Goal: Communication & Community: Answer question/provide support

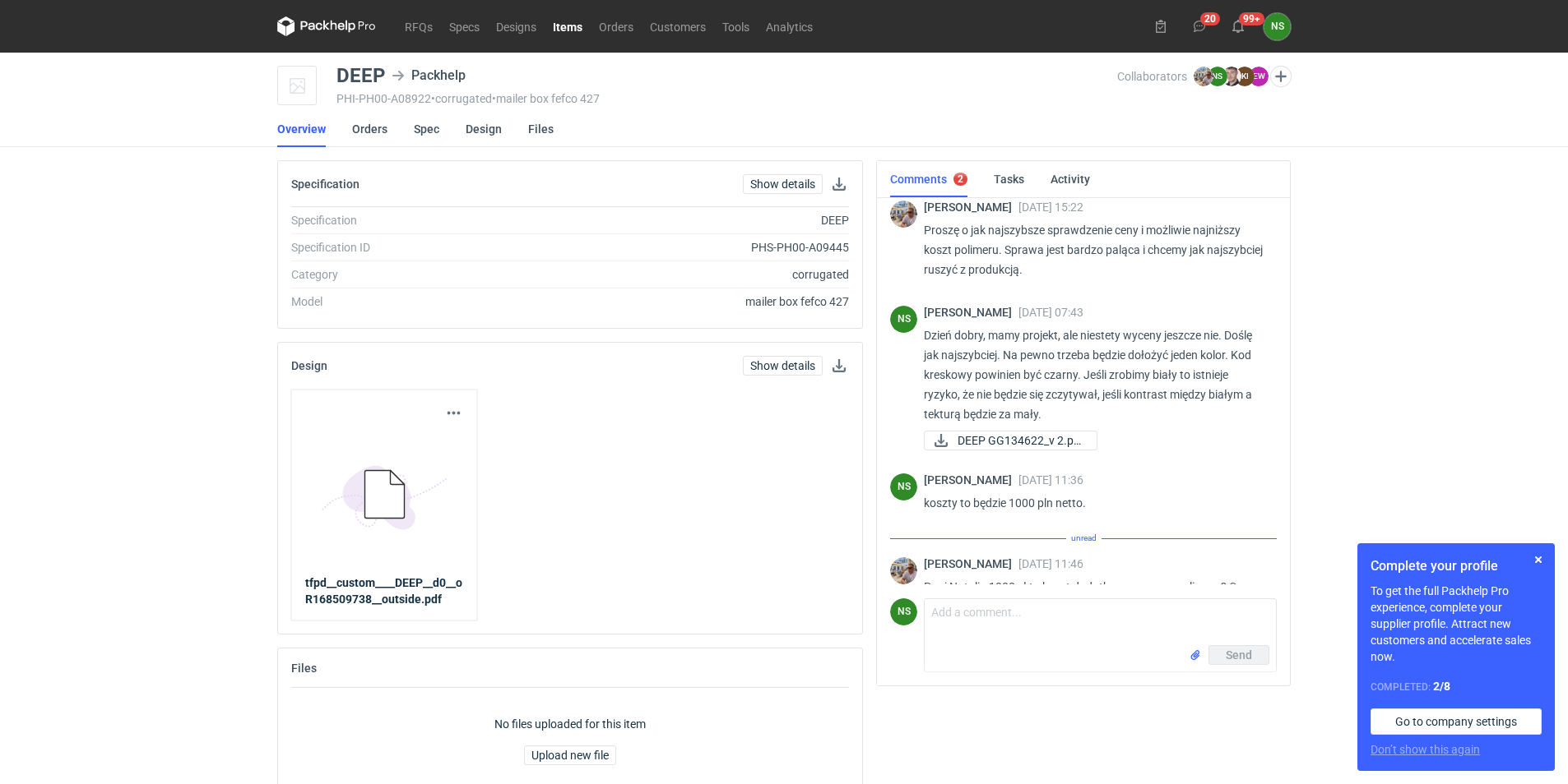
scroll to position [866, 0]
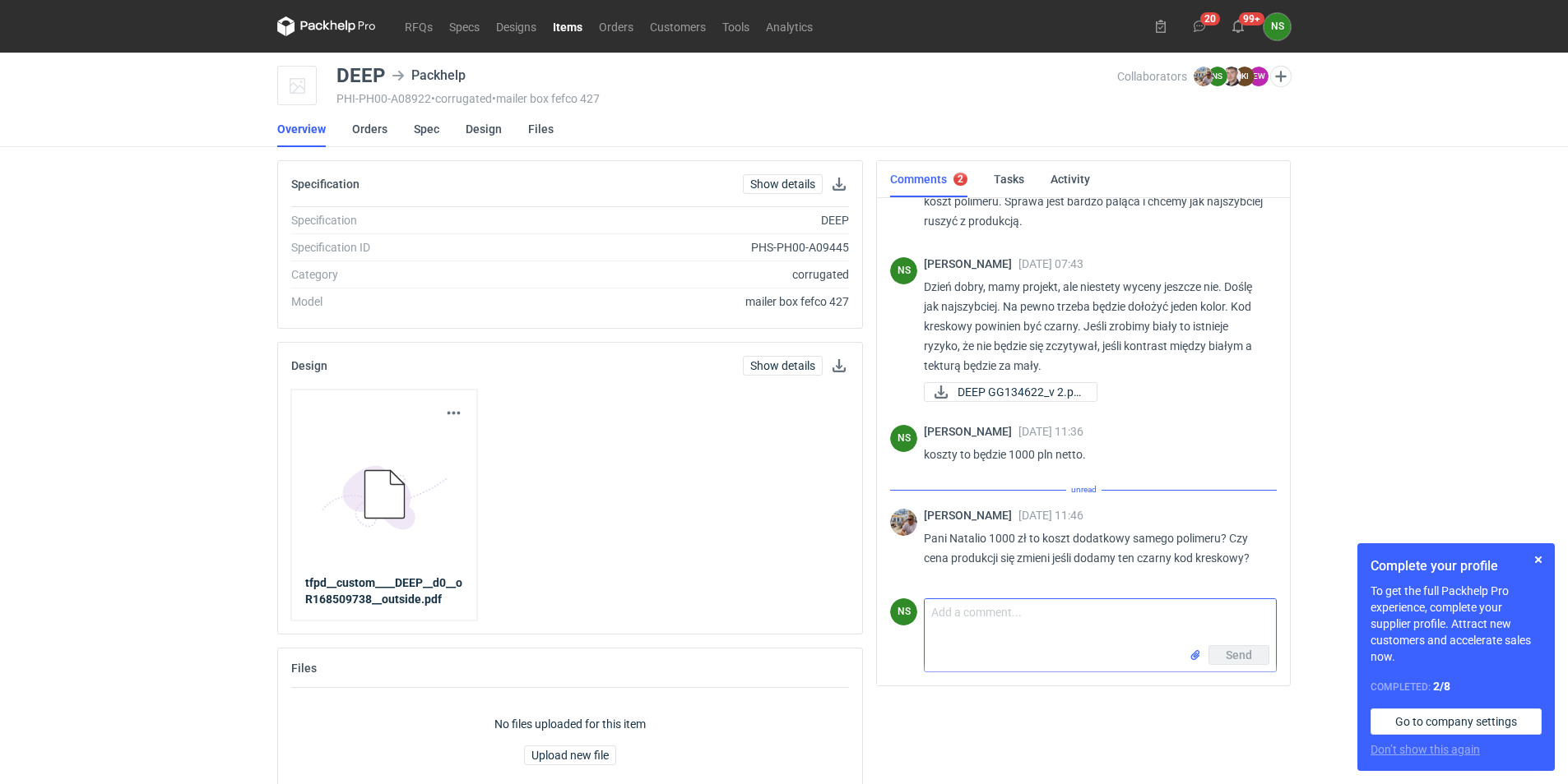
click at [930, 456] on textarea "Comment message" at bounding box center [1100, 622] width 351 height 46
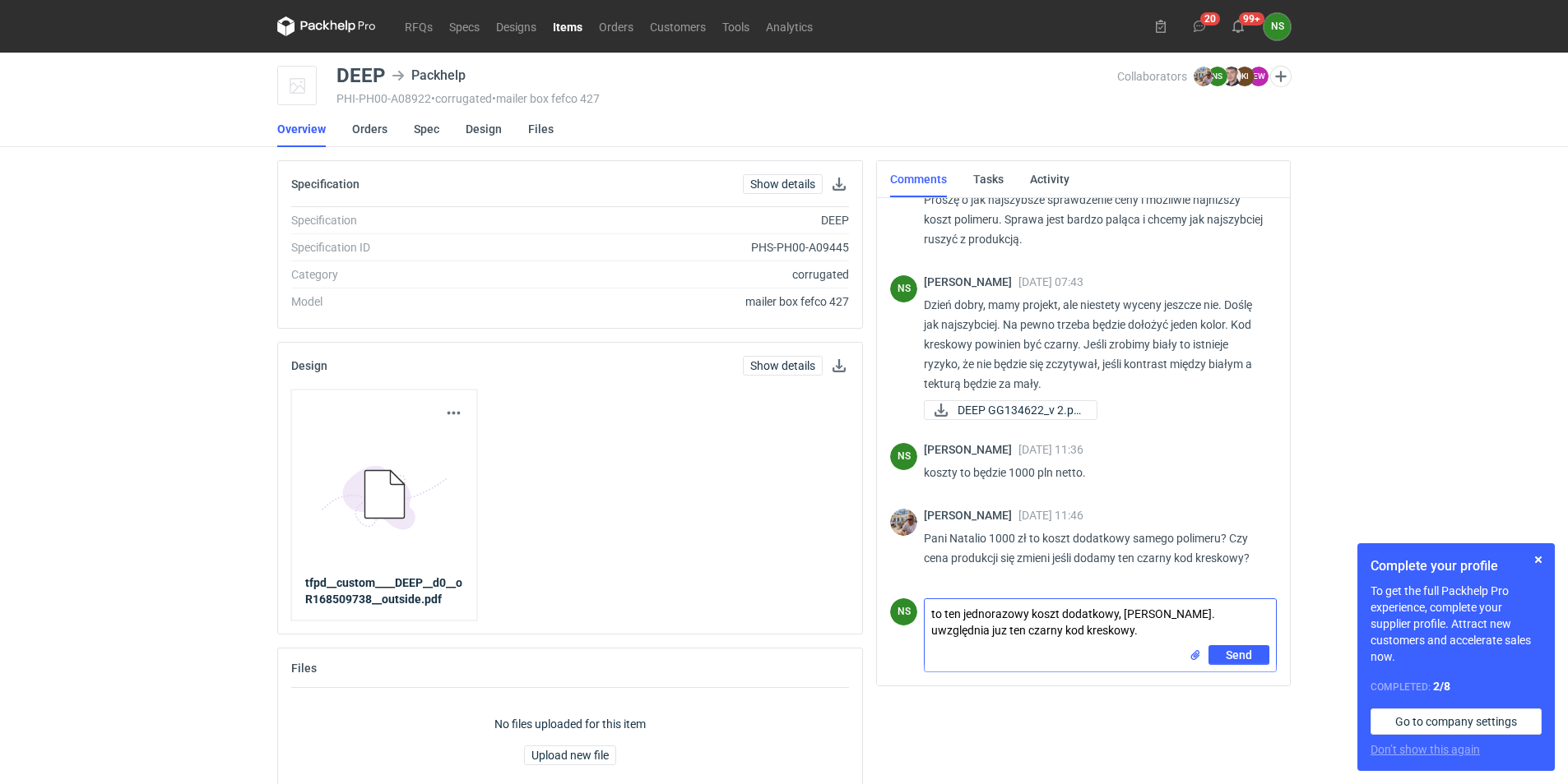
click at [930, 456] on textarea "to ten jednorazowy koszt dodatkowy, [PERSON_NAME]. uwzględnia juz ten czarny ko…" at bounding box center [1100, 622] width 351 height 46
click at [930, 456] on textarea "to ten jednorazowy koszt dodatkowy, [PERSON_NAME]. uwzględnia już ten czarny ko…" at bounding box center [1100, 622] width 351 height 46
click at [930, 456] on textarea "to ten jednorazowy koszt dodatkowy, [PERSON_NAME]. Uwzględnia już ten czarny ko…" at bounding box center [1100, 622] width 351 height 46
type textarea "to ten jednorazowy koszt dodatkowy, [PERSON_NAME]. Uwzględnia już ten czarny ko…"
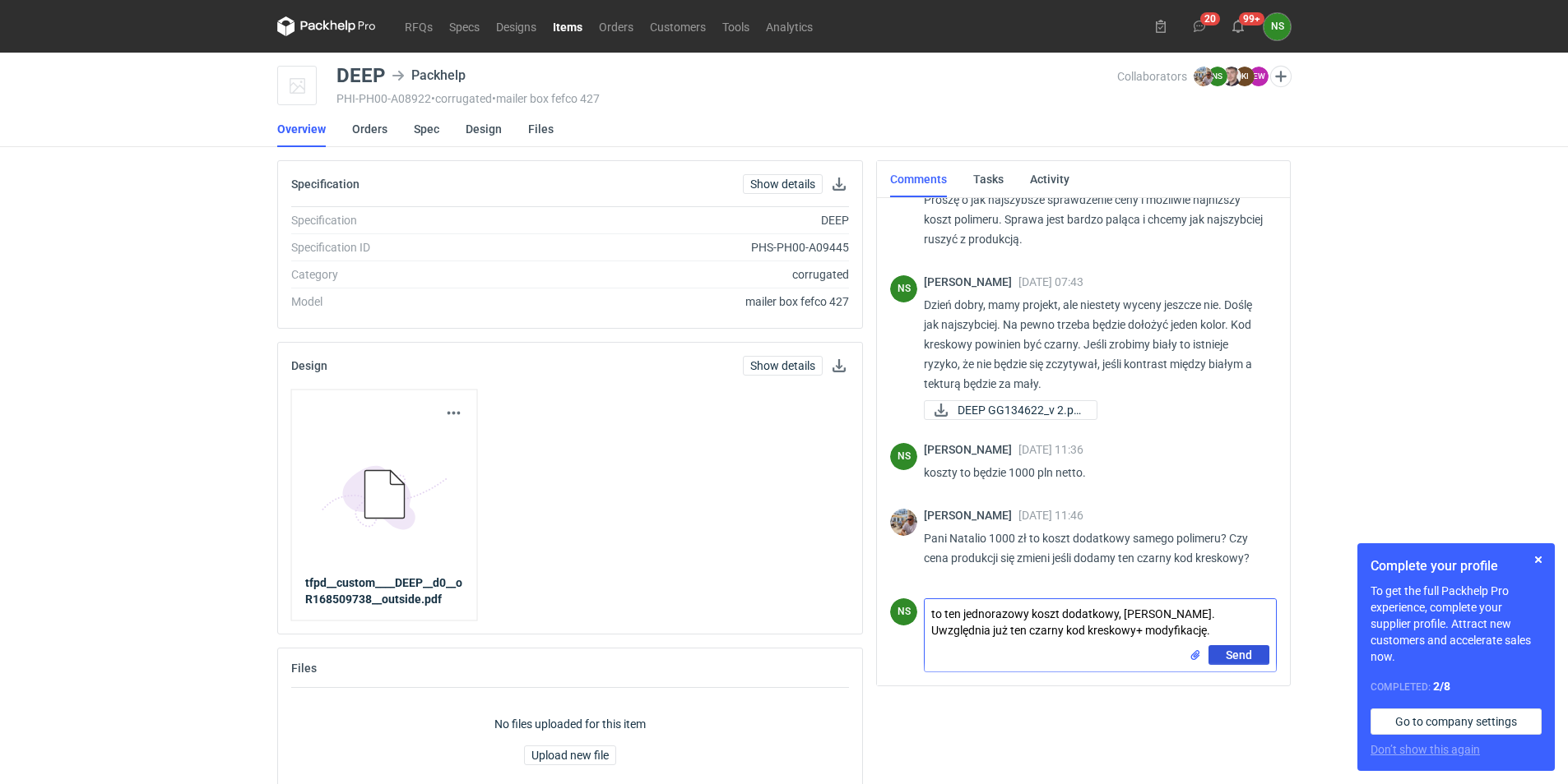
click at [930, 456] on span "Send" at bounding box center [1239, 655] width 27 height 12
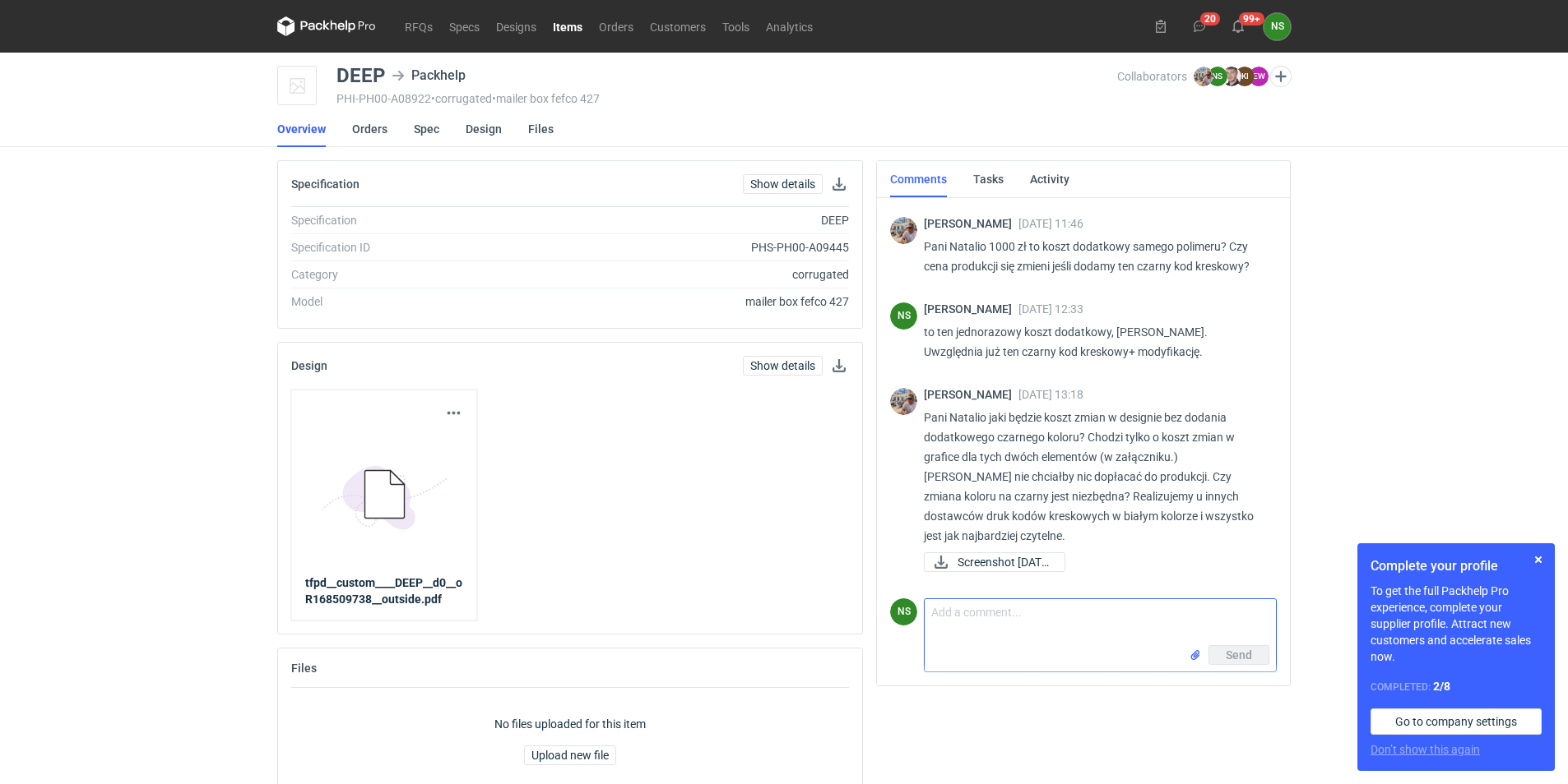
scroll to position [37, 0]
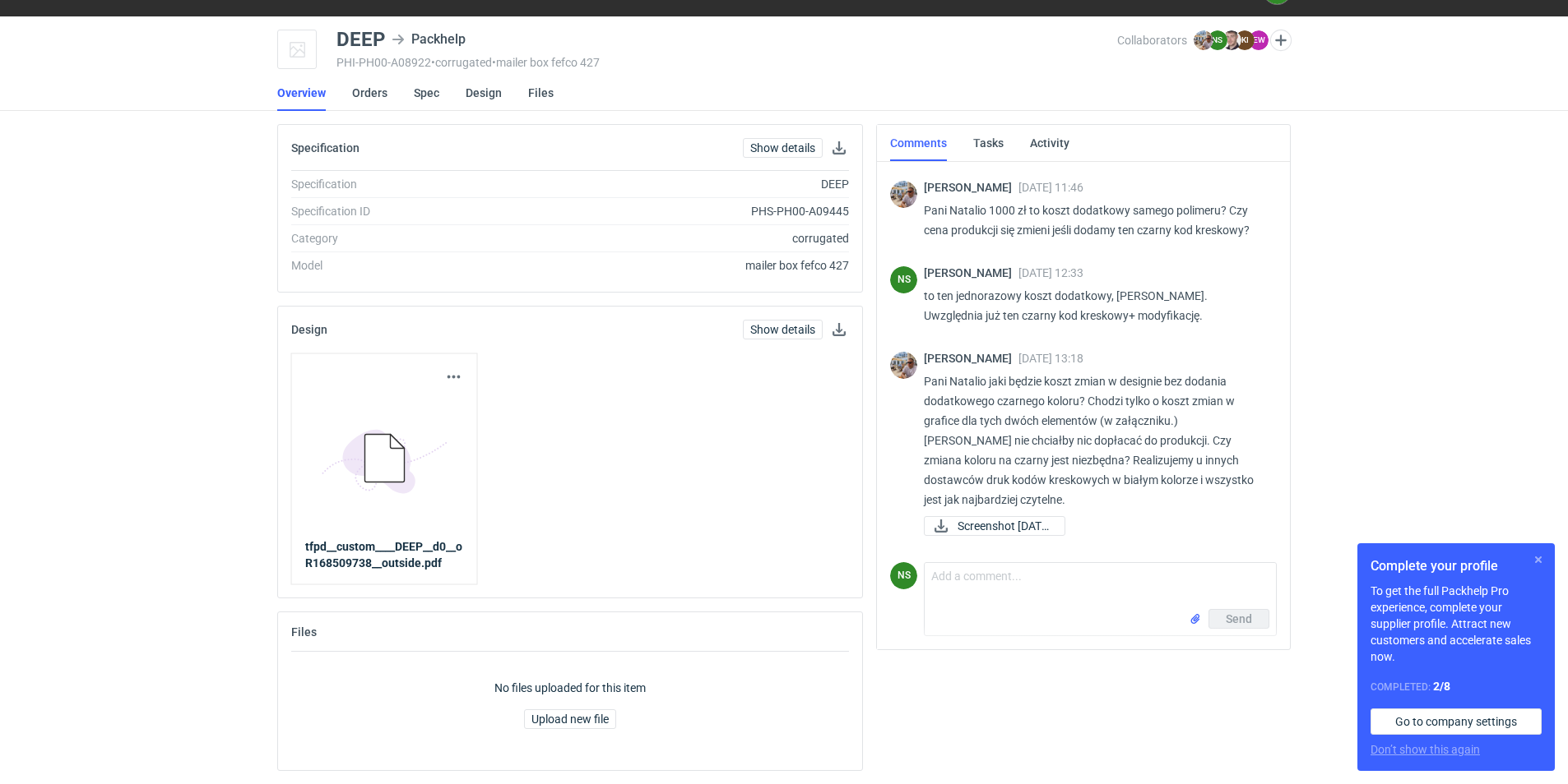
click at [930, 456] on button "button" at bounding box center [1538, 560] width 20 height 20
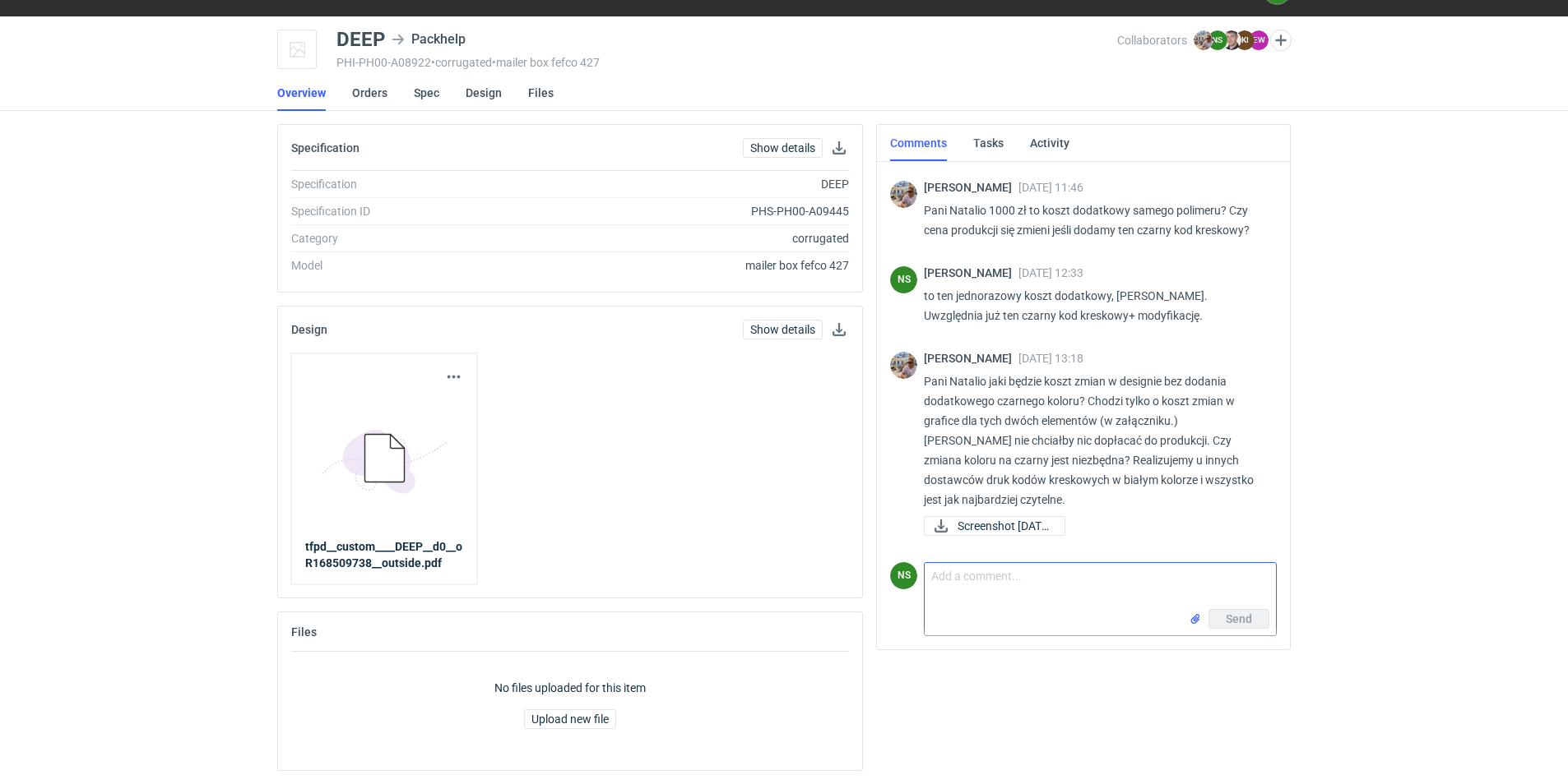
click at [930, 456] on textarea "Comment message" at bounding box center [1100, 585] width 351 height 46
type textarea "[PERSON_NAME],"
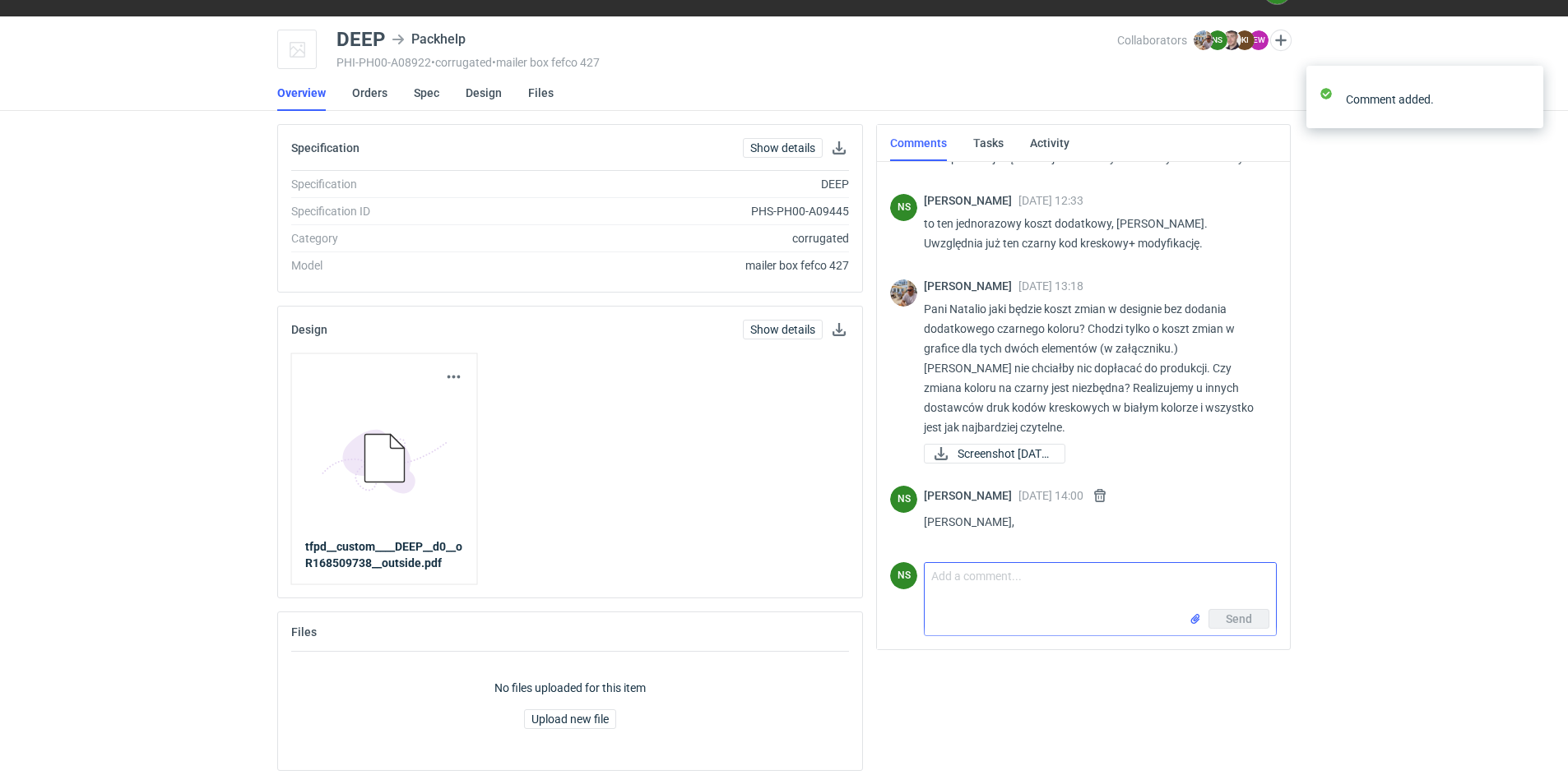
paste textarea "da się zrobić ten kod w negatywie, ale wtedy nie bierzemy odpowiedzialności, je…"
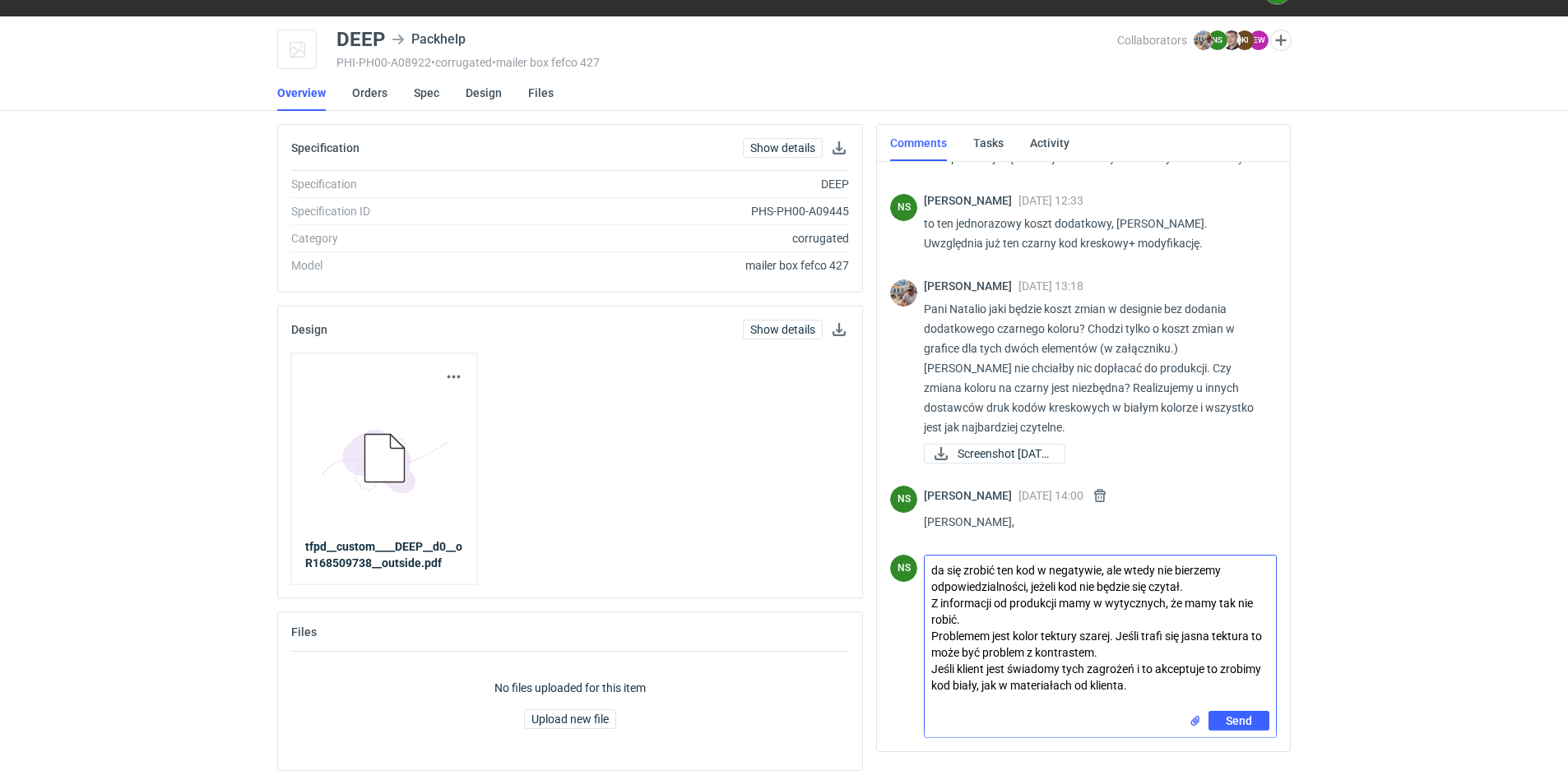
drag, startPoint x: 1103, startPoint y: 603, endPoint x: 929, endPoint y: 597, distance: 174.1
click at [929, 456] on textarea "da się zrobić ten kod w negatywie, ale wtedy nie bierzemy odpowiedzialności, je…" at bounding box center [1100, 634] width 351 height 155
click at [930, 456] on textarea "da się zrobić ten kod w negatywie, ale wtedy nie bierzemy odpowiedzialności, je…" at bounding box center [1100, 634] width 351 height 155
drag, startPoint x: 1172, startPoint y: 600, endPoint x: 1055, endPoint y: 602, distance: 117.0
click at [930, 456] on textarea "da się zrobić ten kod w negatywie, ale wtedy nie bierzemy odpowiedzialności, je…" at bounding box center [1100, 634] width 351 height 155
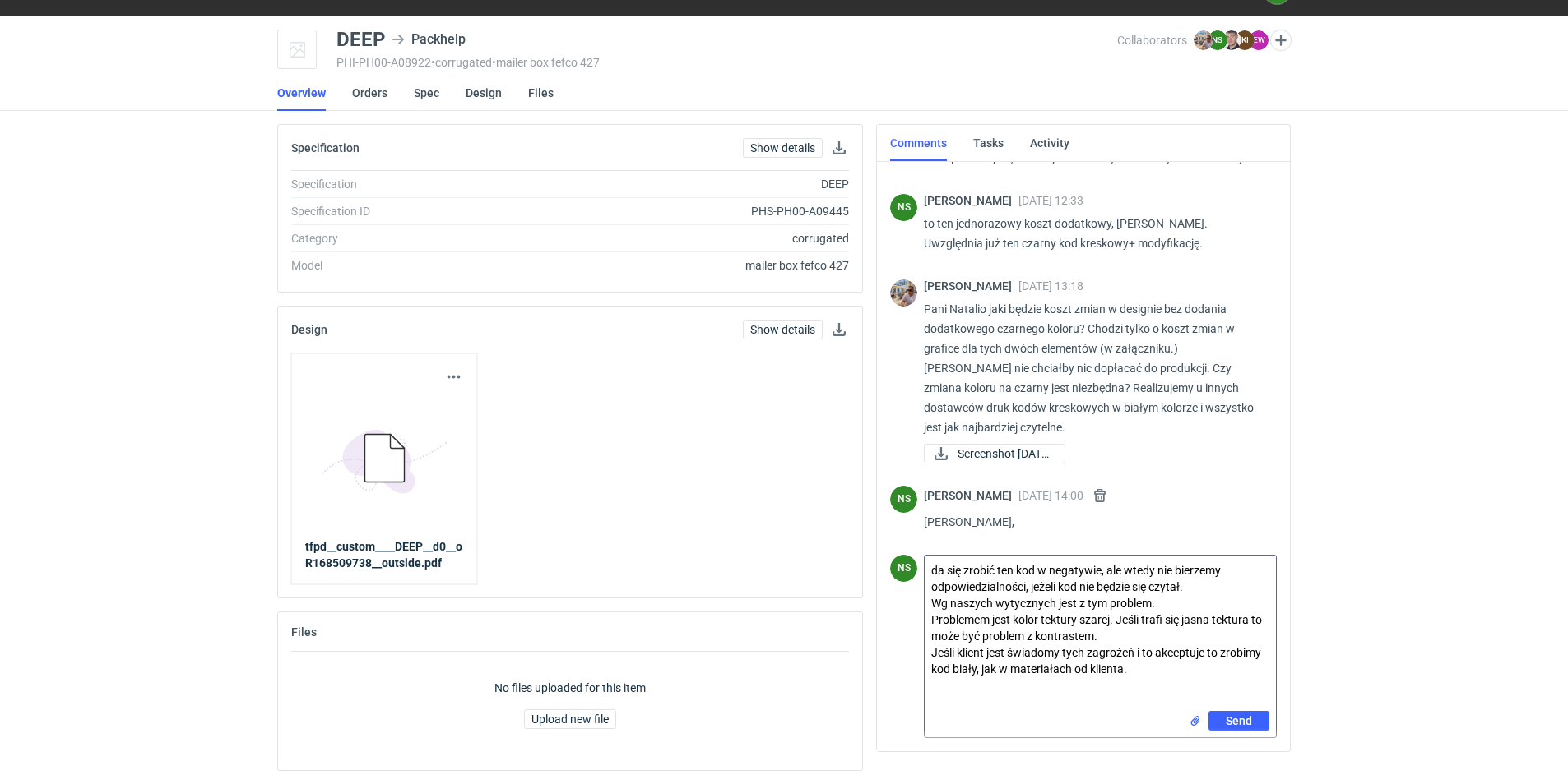
drag, startPoint x: 938, startPoint y: 636, endPoint x: 930, endPoint y: 621, distance: 17.0
click at [930, 456] on textarea "da się zrobić ten kod w negatywie, ale wtedy nie bierzemy odpowiedzialności, je…" at bounding box center [1100, 634] width 351 height 155
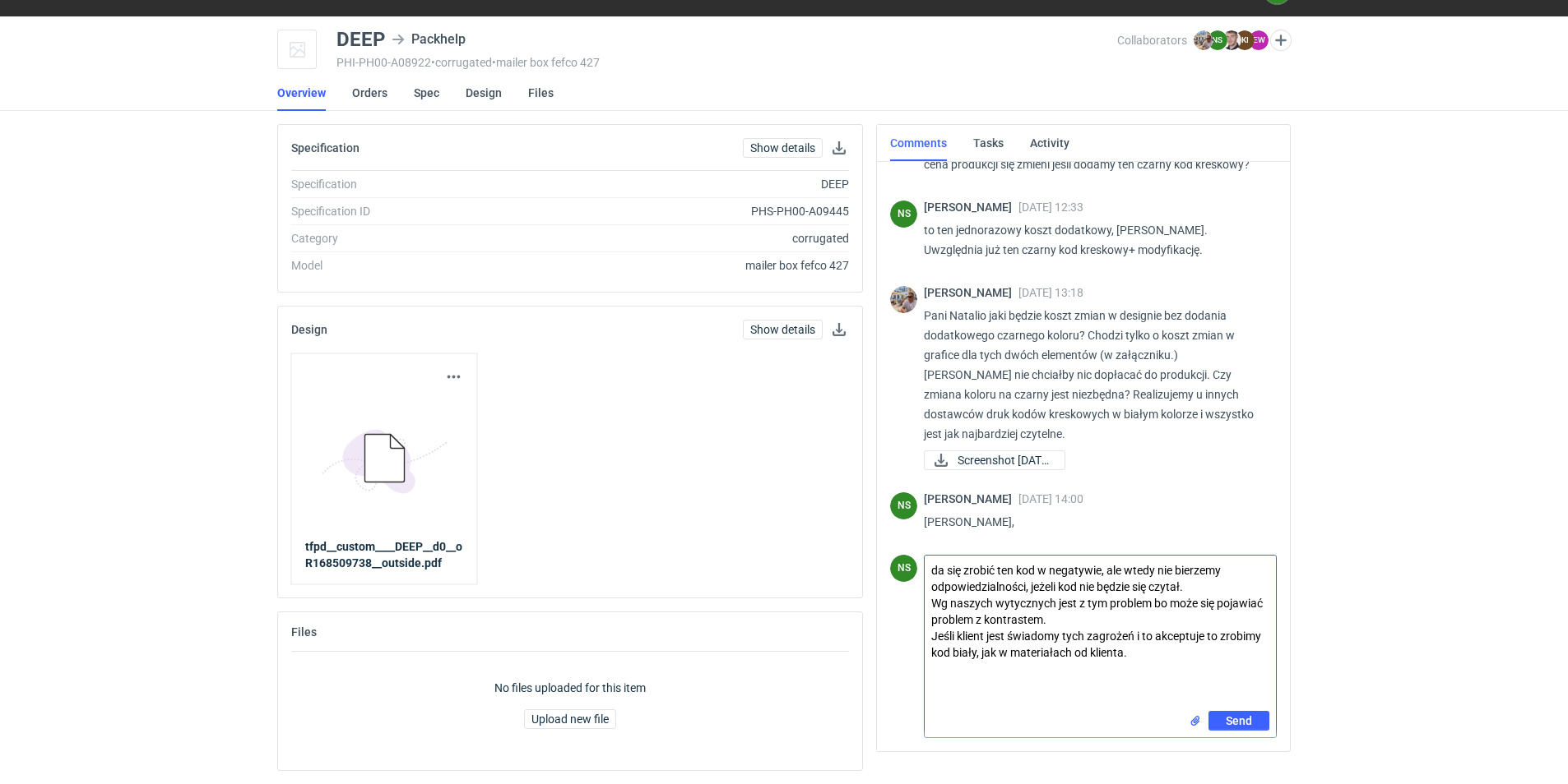
drag, startPoint x: 1125, startPoint y: 651, endPoint x: 1070, endPoint y: 650, distance: 55.0
click at [930, 456] on textarea "da się zrobić ten kod w negatywie, ale wtedy nie bierzemy odpowiedzialności, je…" at bounding box center [1100, 634] width 351 height 155
type textarea "da się zrobić ten kod w negatywie, ale wtedy nie bierzemy odpowiedzialności, je…"
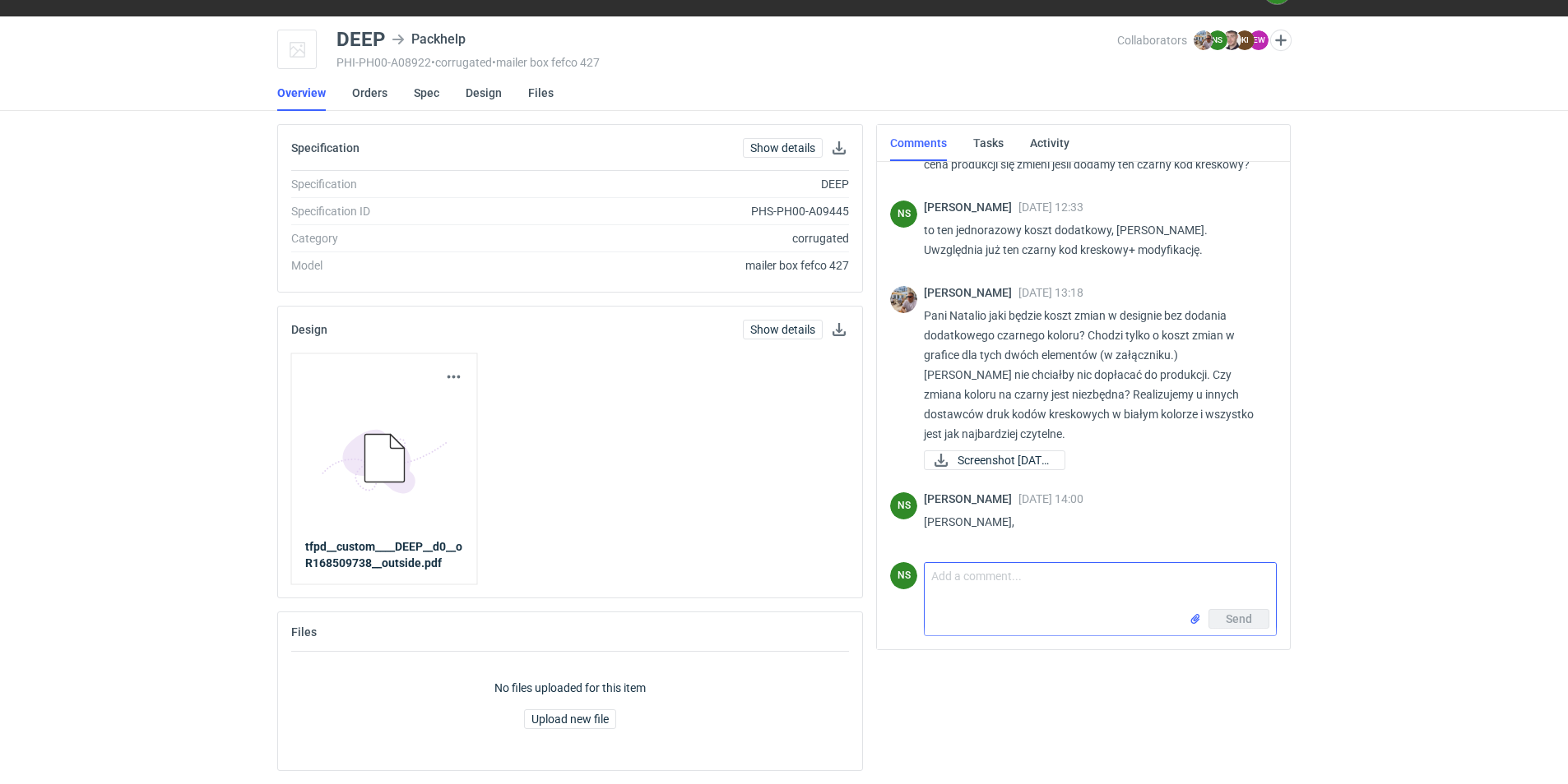
scroll to position [1376, 0]
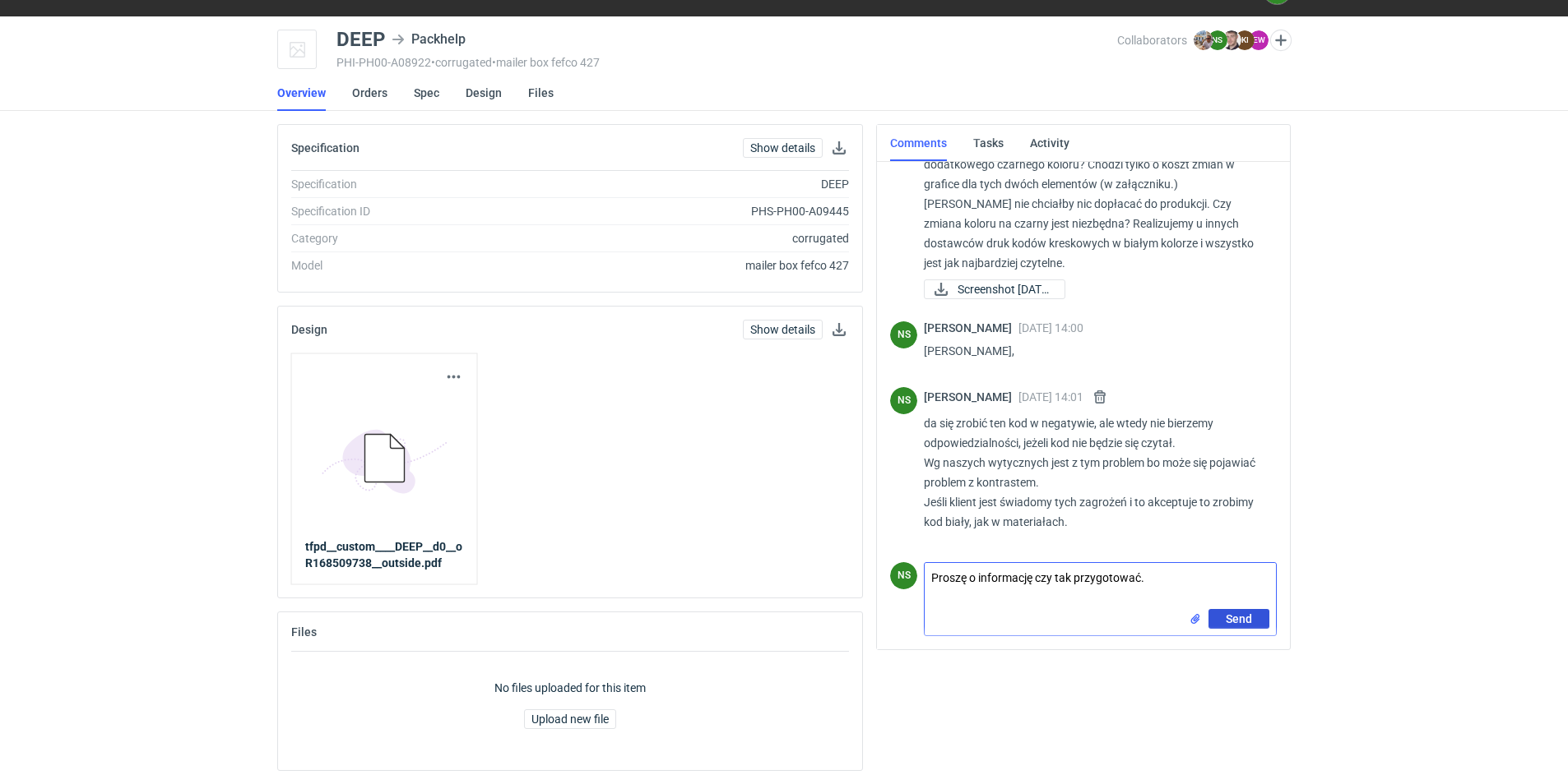
type textarea "Proszę o informację czy tak przygotować."
click at [930, 456] on span "Send" at bounding box center [1239, 619] width 27 height 12
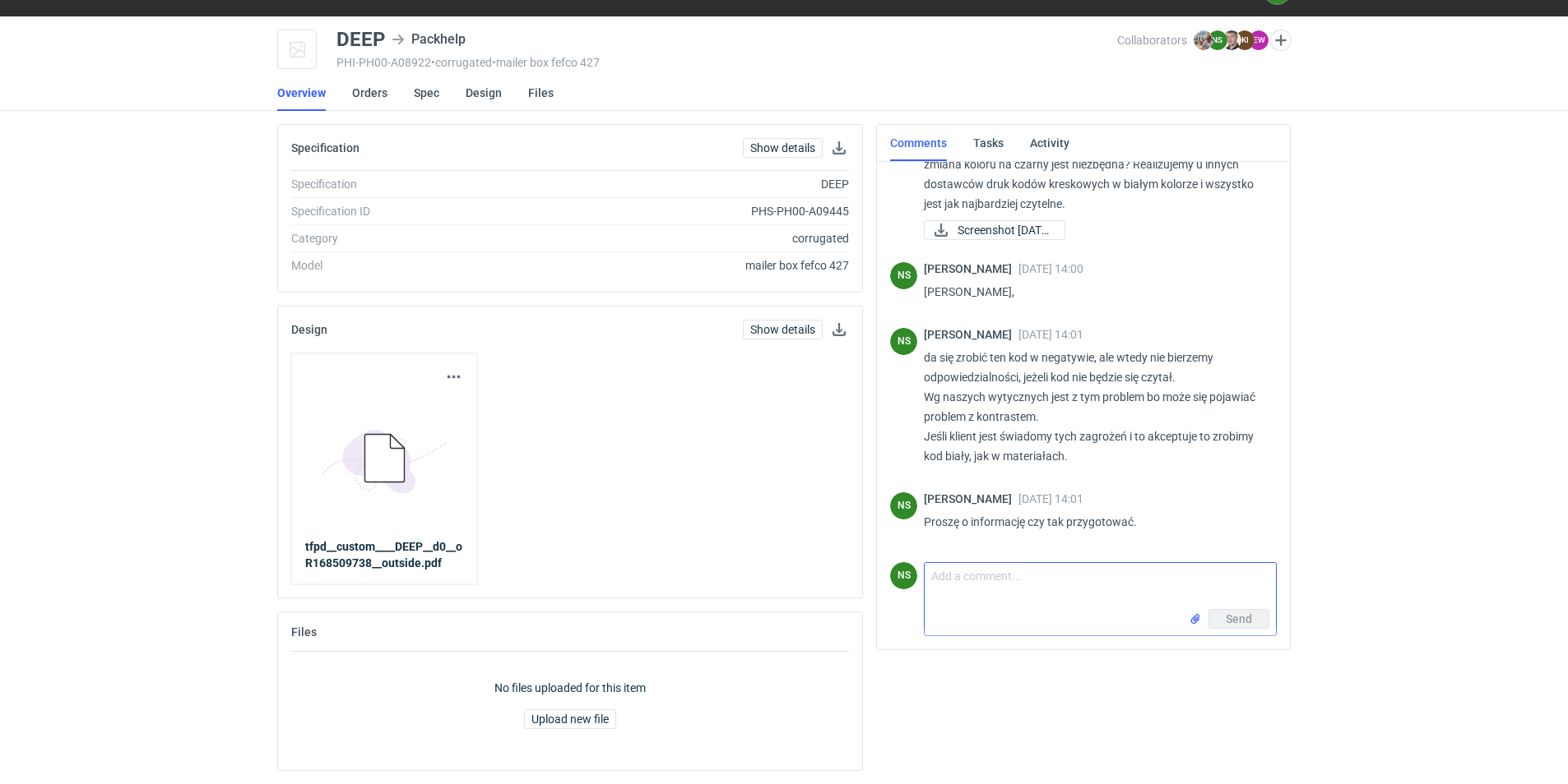
scroll to position [1435, 0]
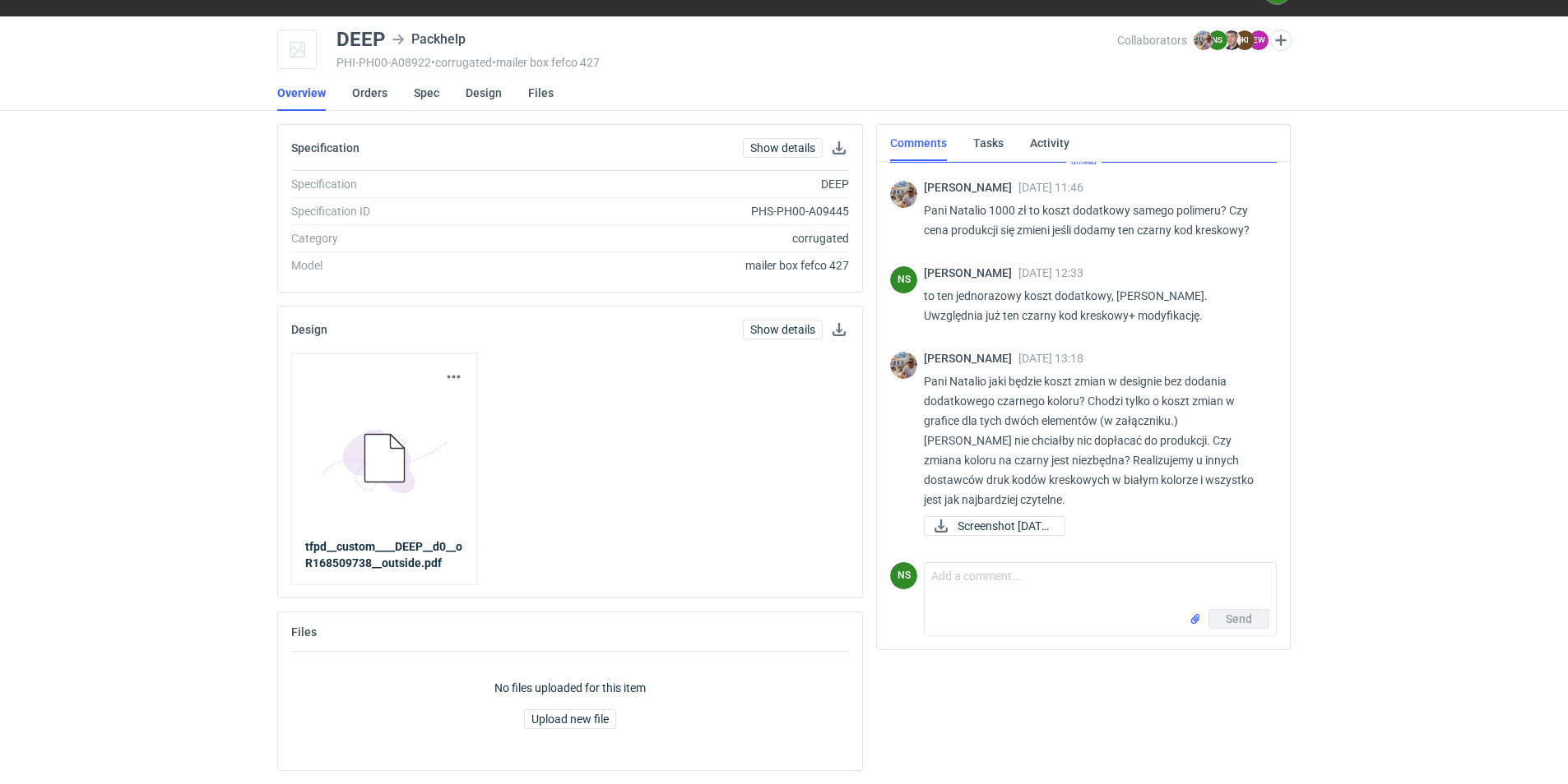
scroll to position [1140, 0]
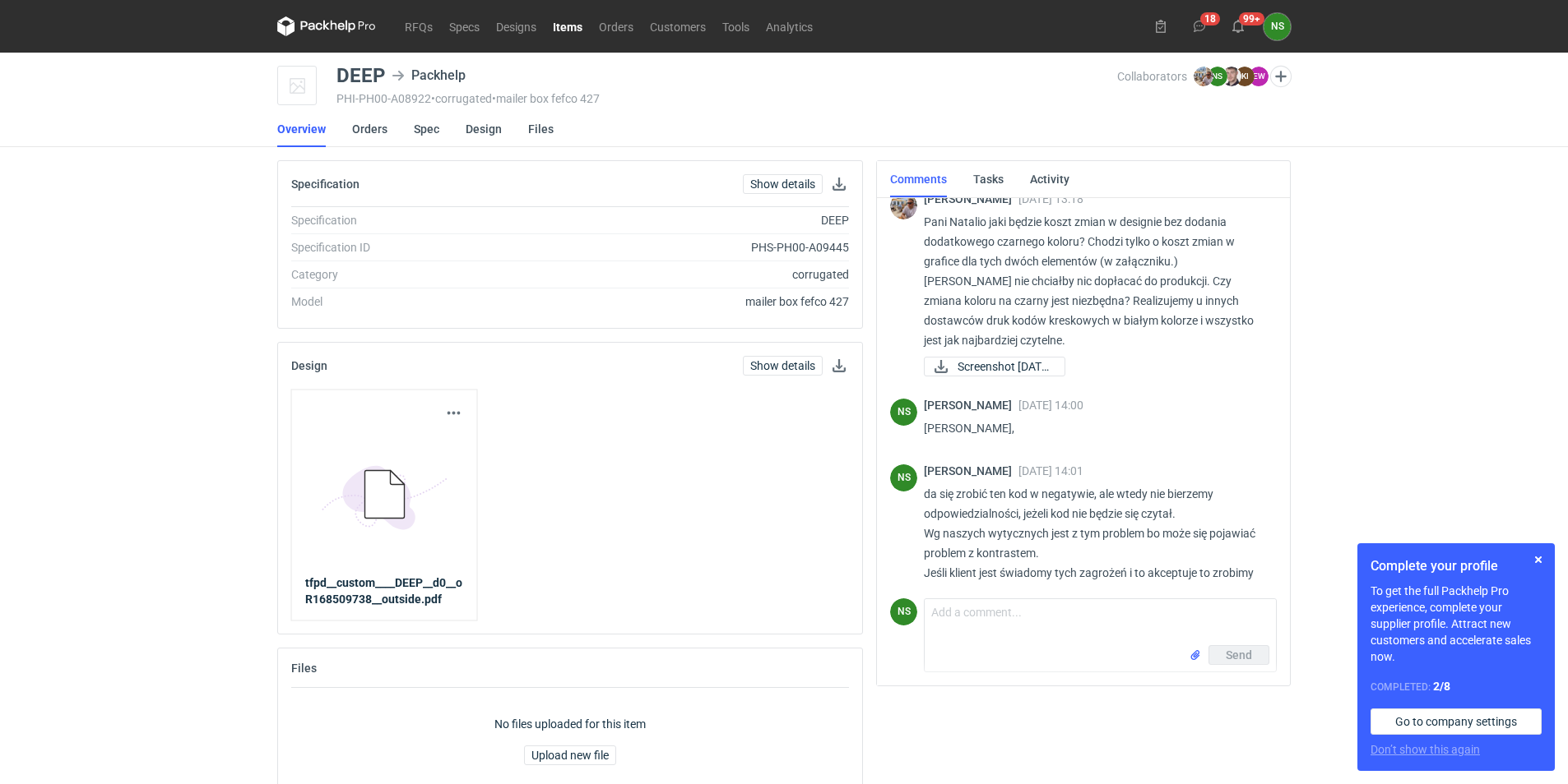
scroll to position [1435, 0]
